Goal: Check status: Check status

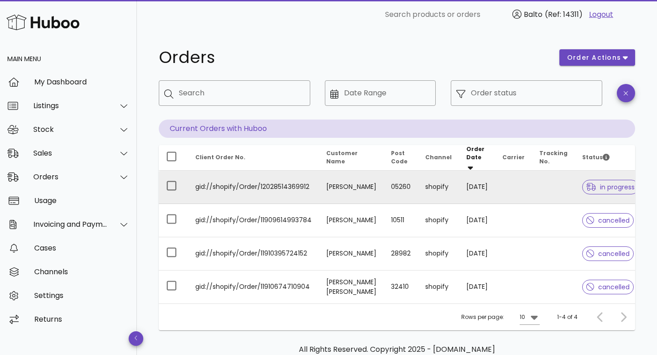
click at [303, 187] on td "gid://shopify/Order/12028514369912" at bounding box center [253, 187] width 131 height 33
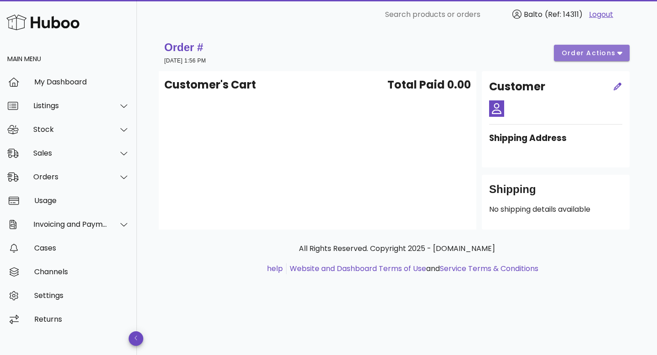
click at [614, 55] on span "order actions" at bounding box center [588, 53] width 55 height 10
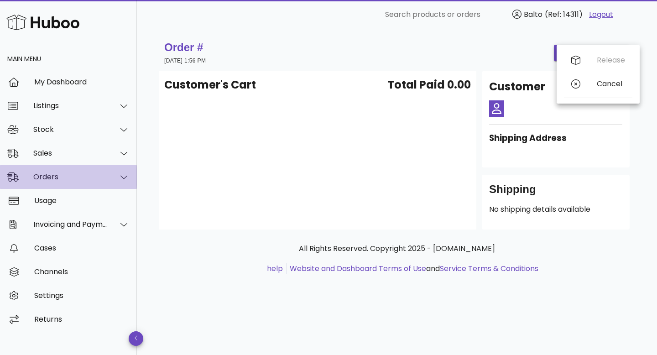
click at [60, 178] on div "Orders" at bounding box center [70, 176] width 74 height 9
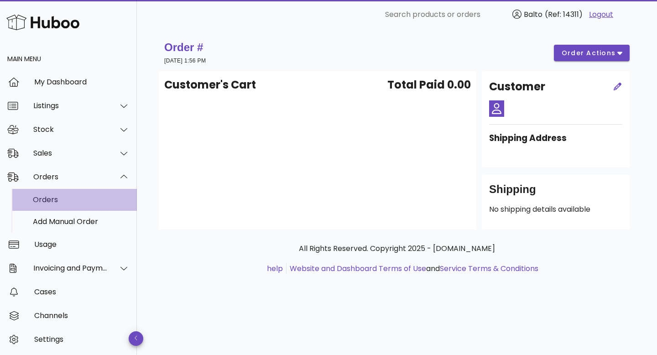
click at [55, 203] on div "Orders" at bounding box center [81, 199] width 97 height 9
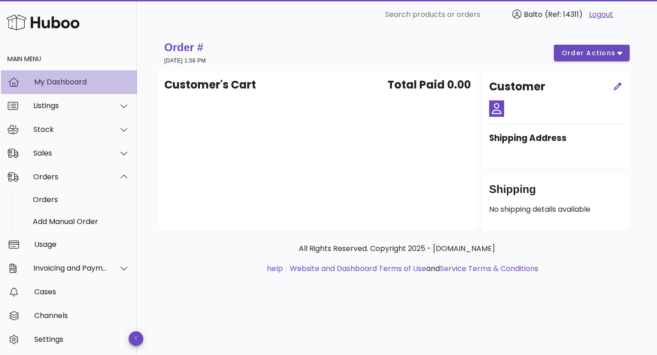
click at [57, 84] on div "My Dashboard" at bounding box center [81, 82] width 95 height 9
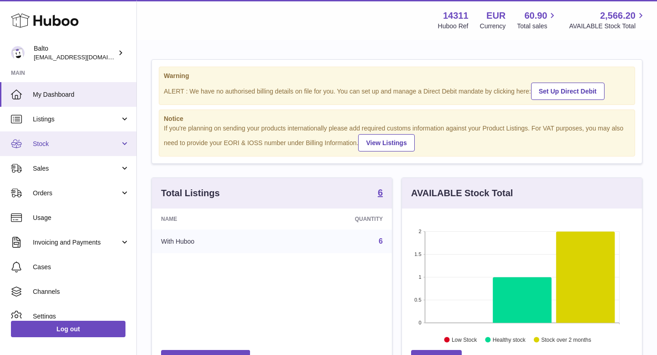
scroll to position [142, 240]
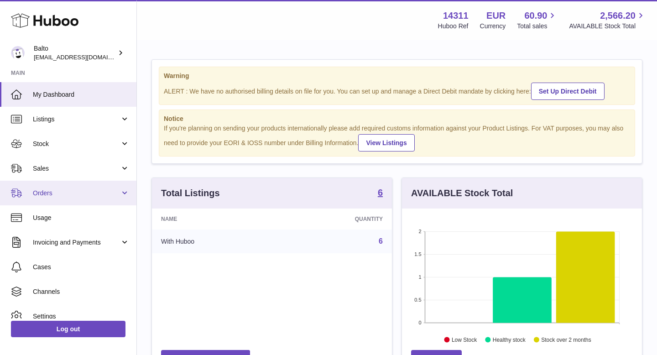
click at [78, 193] on span "Orders" at bounding box center [76, 193] width 87 height 9
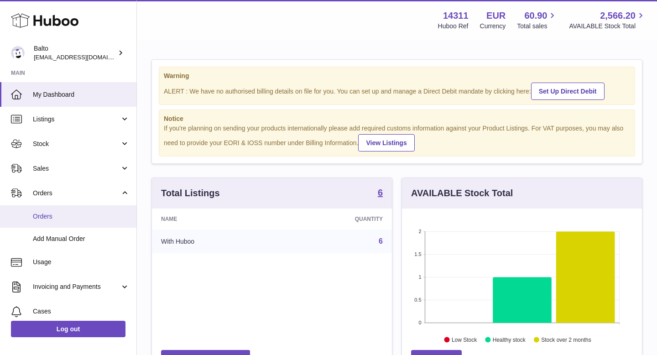
click at [64, 221] on link "Orders" at bounding box center [68, 216] width 136 height 22
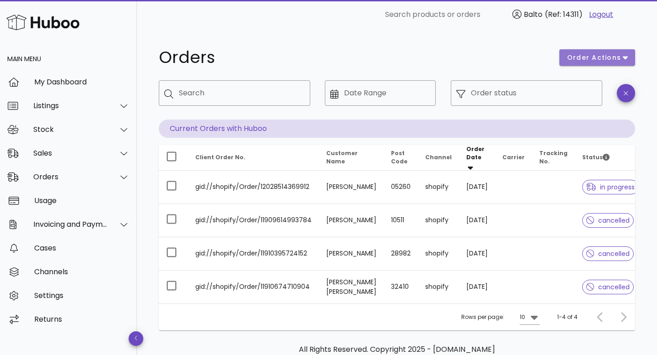
click at [591, 49] on button "order actions" at bounding box center [597, 57] width 76 height 16
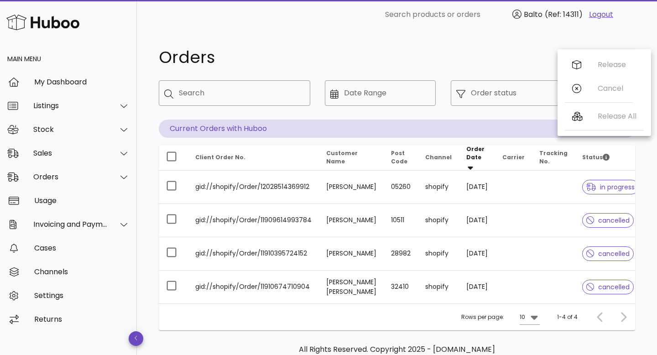
click at [503, 60] on h1 "Orders" at bounding box center [354, 57] width 390 height 16
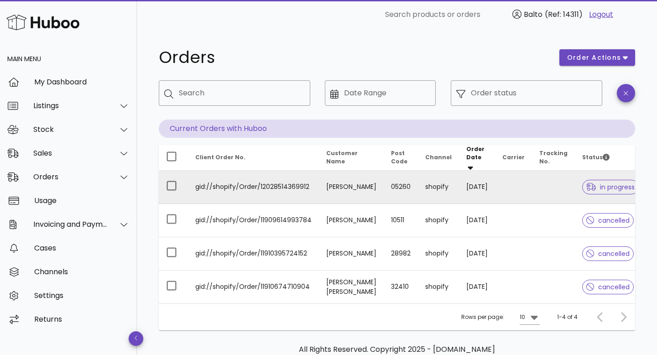
click at [459, 188] on td "[DATE]" at bounding box center [477, 187] width 36 height 33
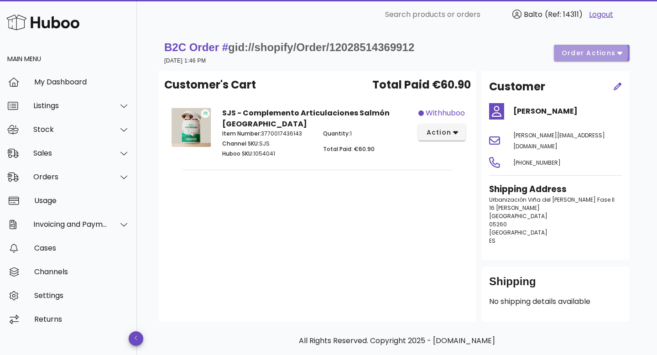
click at [591, 54] on span "order actions" at bounding box center [588, 53] width 55 height 10
